Goal: Information Seeking & Learning: Learn about a topic

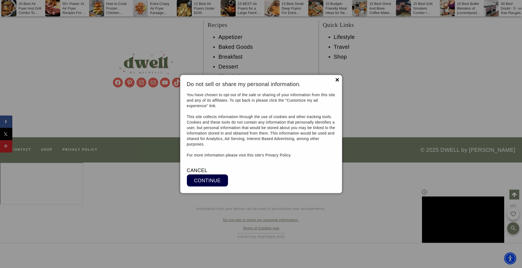
scroll to position [8170, 0]
